Goal: Obtain resource: Obtain resource

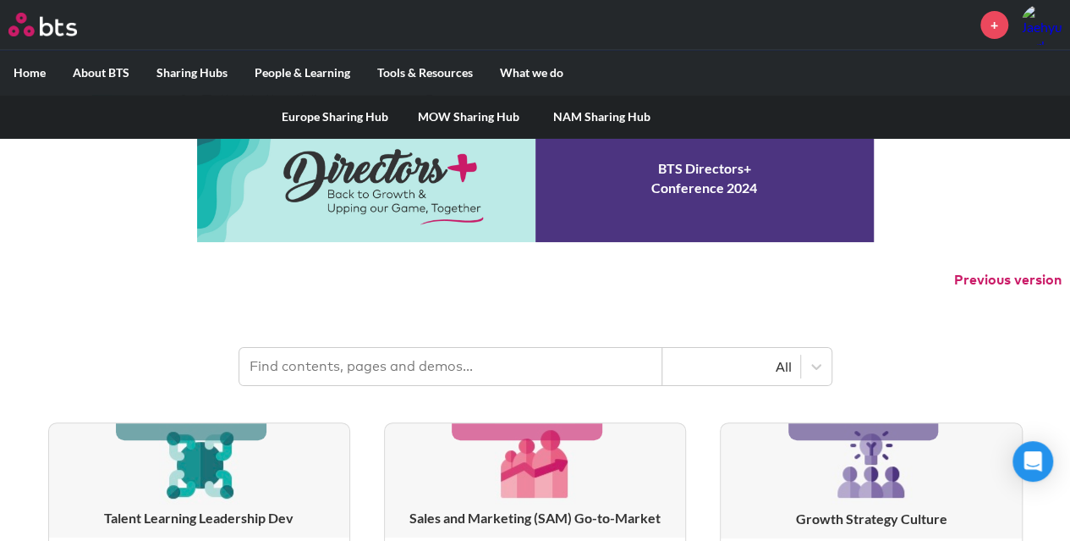
click at [431, 118] on link "MOW Sharing Hub" at bounding box center [469, 117] width 134 height 44
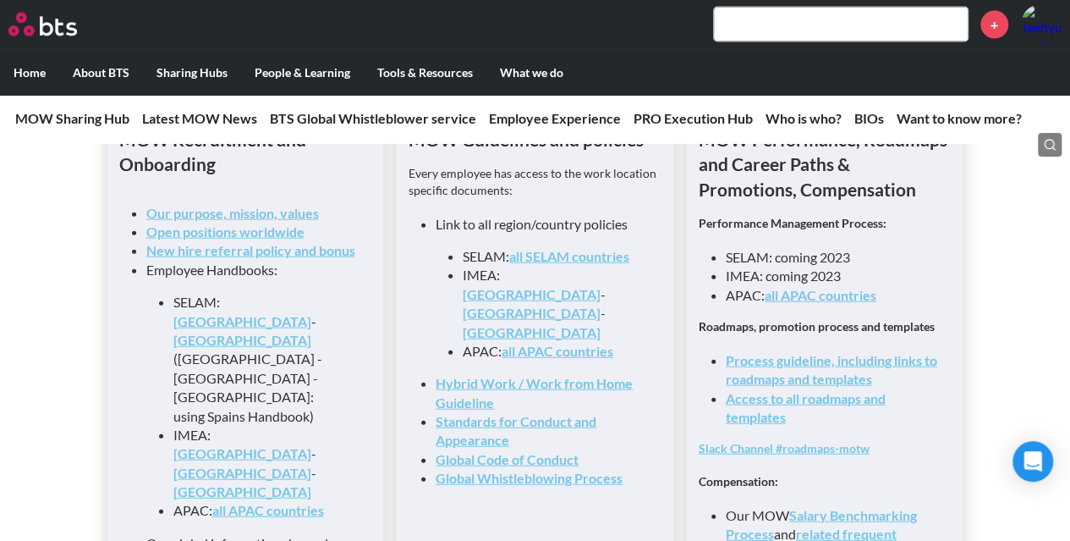
scroll to position [1861, 0]
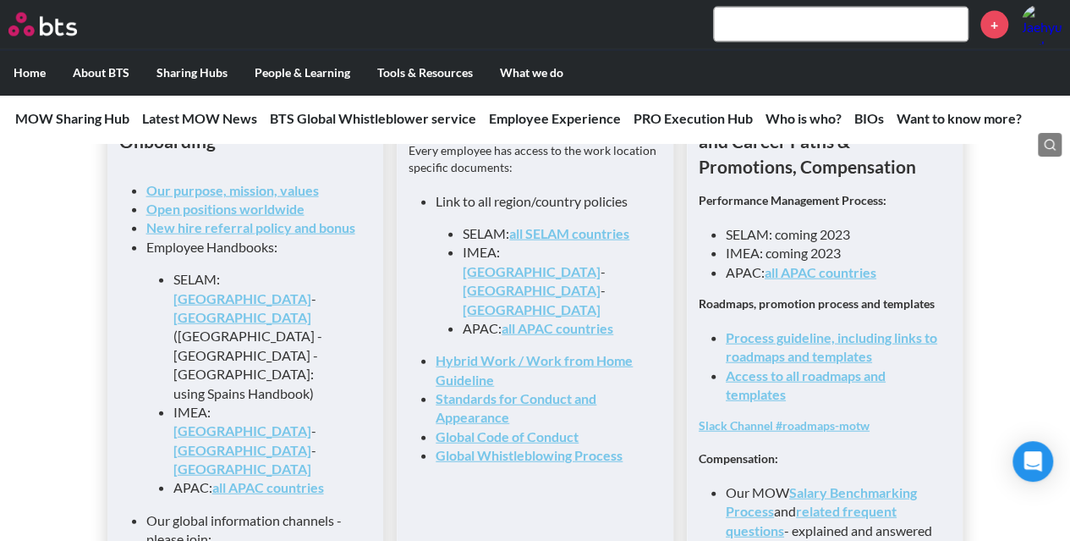
click at [804, 346] on link "Process guideline, including links to roadmaps and templates" at bounding box center [832, 346] width 212 height 35
click at [824, 387] on link "Access to all roadmaps and templates" at bounding box center [806, 384] width 160 height 35
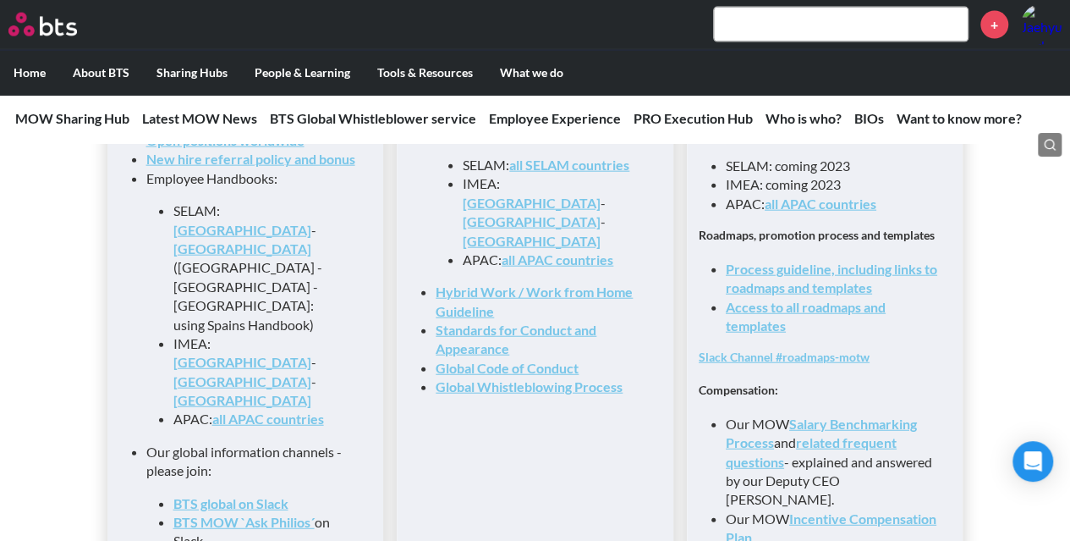
scroll to position [1946, 0]
